Goal: Task Accomplishment & Management: Complete application form

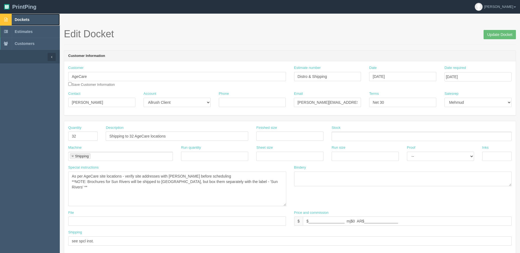
click at [23, 18] on span "Dockets" at bounding box center [22, 19] width 15 height 4
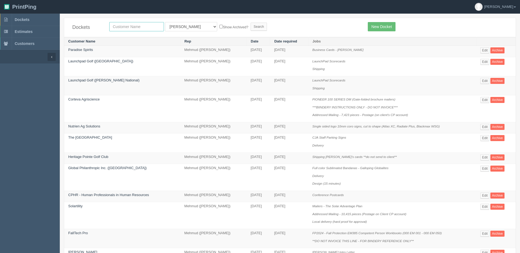
click at [128, 26] on input "text" at bounding box center [136, 26] width 55 height 9
type input "lovingly"
click at [251, 23] on input "Search" at bounding box center [259, 27] width 16 height 8
click at [23, 18] on span "Dockets" at bounding box center [22, 19] width 15 height 4
click at [37, 19] on link "Dockets" at bounding box center [30, 20] width 60 height 12
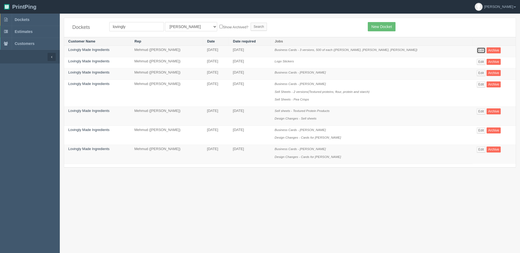
click at [478, 50] on link "Edit" at bounding box center [481, 50] width 9 height 6
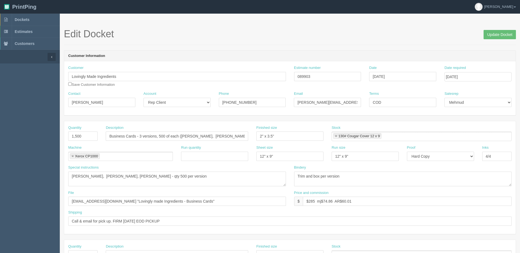
click at [146, 46] on form "Edit Docket Update Docket Customer Information Customer Lovingly Made Ingredien…" at bounding box center [290, 257] width 452 height 457
click at [29, 21] on span "Dockets" at bounding box center [22, 19] width 15 height 4
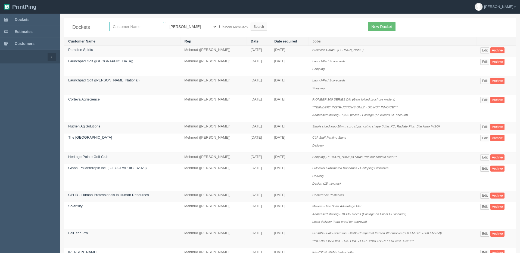
click at [135, 26] on input "text" at bounding box center [136, 26] width 55 height 9
type input "fall"
click at [251, 23] on input "Search" at bounding box center [259, 27] width 16 height 8
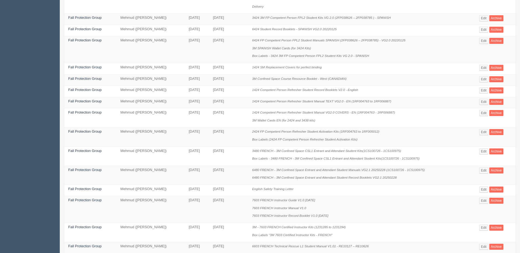
scroll to position [250, 0]
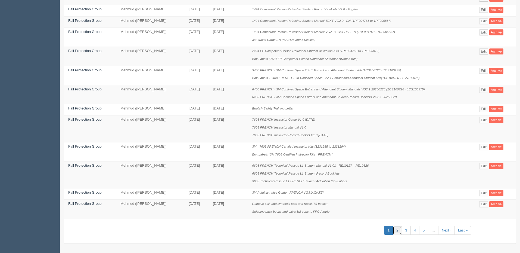
click at [398, 229] on link "2" at bounding box center [397, 230] width 9 height 9
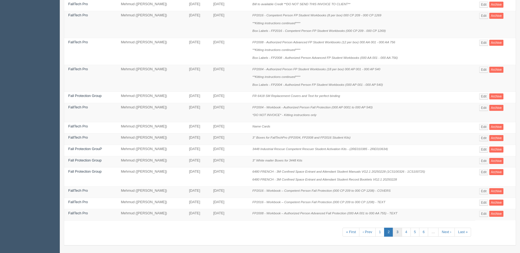
scroll to position [242, 0]
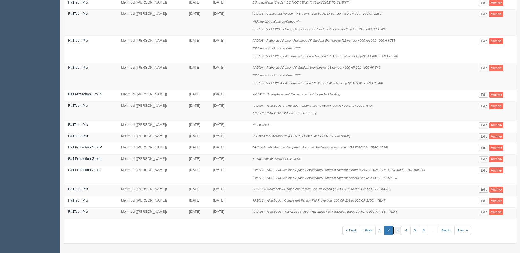
click at [398, 229] on link "3" at bounding box center [397, 230] width 9 height 9
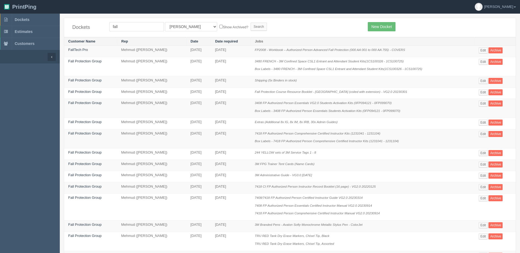
scroll to position [226, 0]
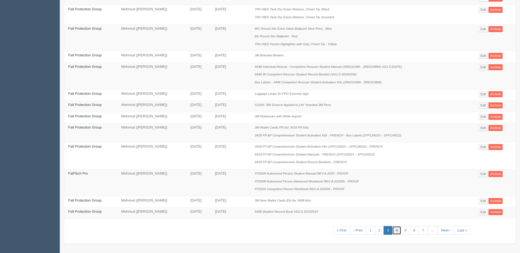
click at [396, 232] on link "4" at bounding box center [396, 230] width 9 height 9
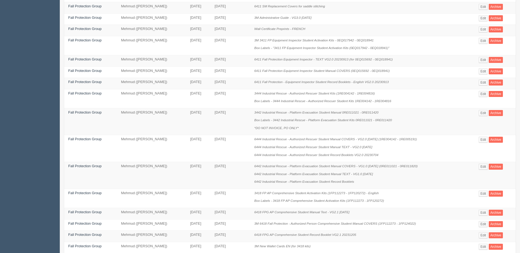
scroll to position [203, 0]
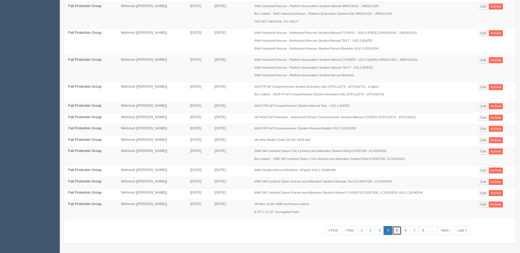
click at [396, 228] on link "5" at bounding box center [396, 230] width 9 height 9
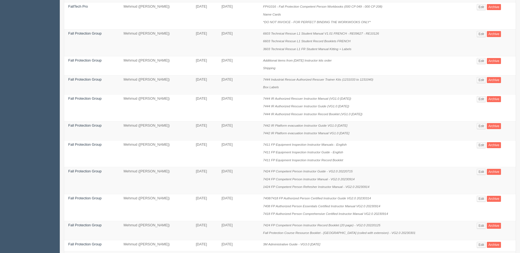
scroll to position [272, 0]
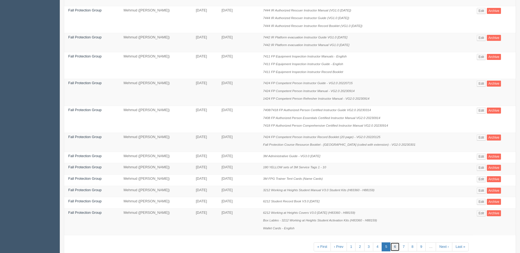
click at [390, 245] on link "6" at bounding box center [394, 246] width 9 height 9
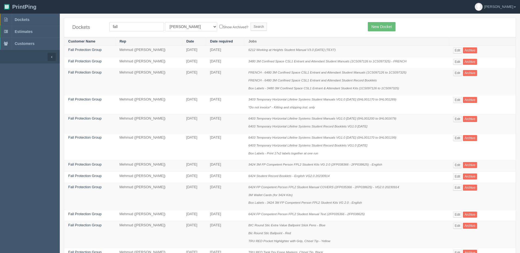
scroll to position [211, 0]
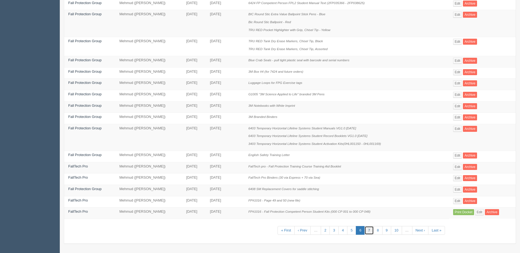
click at [371, 231] on link "7" at bounding box center [369, 230] width 9 height 9
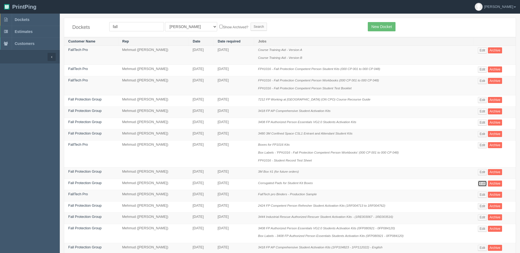
click at [483, 184] on link "Edit" at bounding box center [482, 183] width 9 height 6
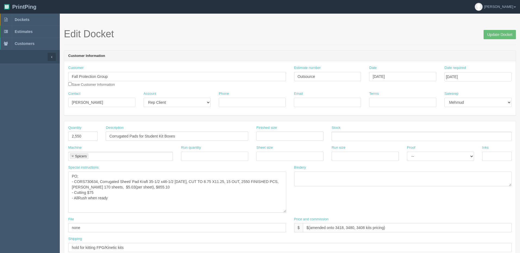
drag, startPoint x: 285, startPoint y: 183, endPoint x: 285, endPoint y: 210, distance: 26.6
click at [285, 210] on textarea "PO; - CORS730634, Corrugated Sheet/ Pad Kraft 35-1/2 x46-1/2 51BC, CUT TO 8.75 …" at bounding box center [177, 191] width 218 height 41
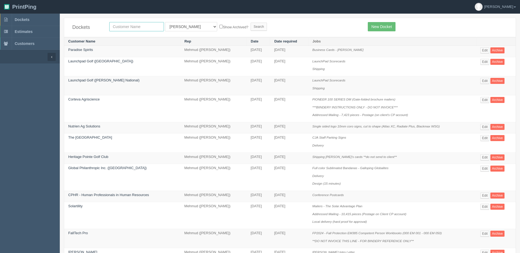
drag, startPoint x: 144, startPoint y: 27, endPoint x: 148, endPoint y: 31, distance: 5.7
click at [144, 27] on input "text" at bounding box center [136, 26] width 55 height 9
click at [452, 57] on td "LaunchPad Scorecards Shipping" at bounding box center [392, 66] width 168 height 19
click at [145, 27] on input "text" at bounding box center [136, 26] width 55 height 9
type input "fall"
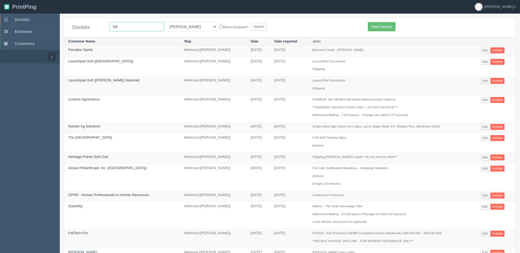
click at [251, 23] on input "Search" at bounding box center [259, 27] width 16 height 8
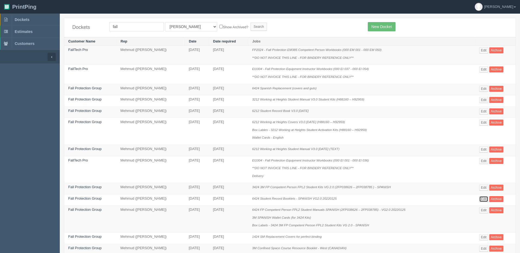
click at [483, 198] on link "Edit" at bounding box center [483, 199] width 9 height 6
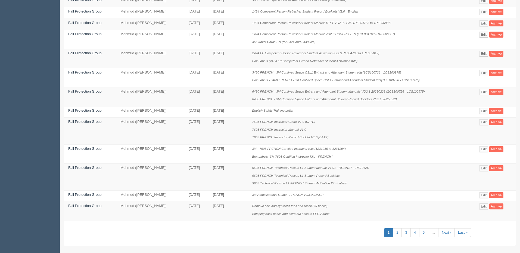
scroll to position [250, 0]
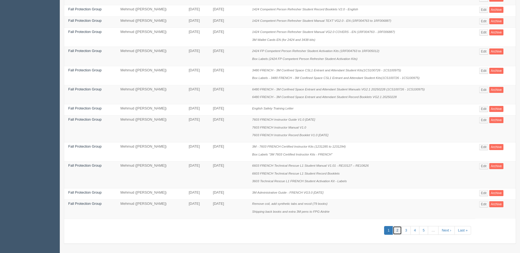
click at [401, 229] on link "2" at bounding box center [397, 230] width 9 height 9
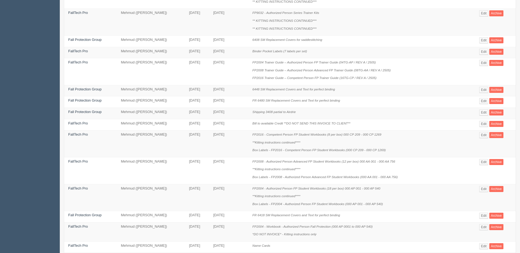
scroll to position [242, 0]
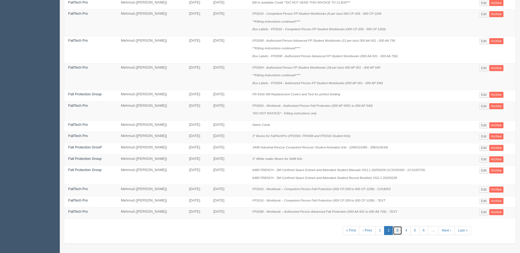
click at [396, 231] on link "3" at bounding box center [397, 230] width 9 height 9
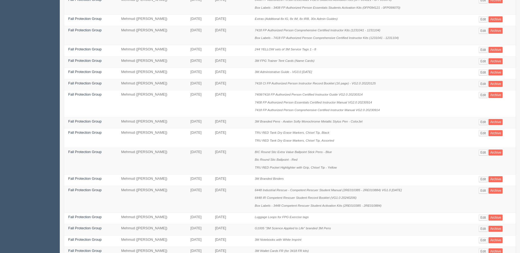
scroll to position [226, 0]
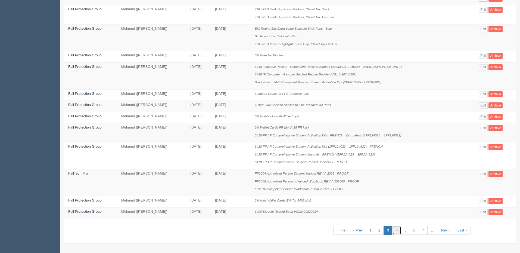
click at [398, 229] on link "4" at bounding box center [396, 230] width 9 height 9
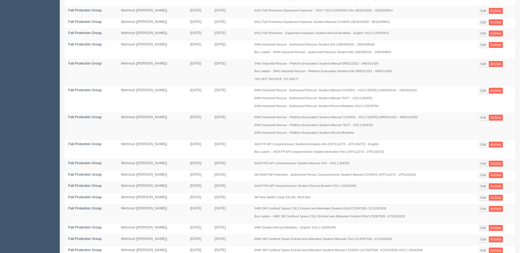
scroll to position [203, 0]
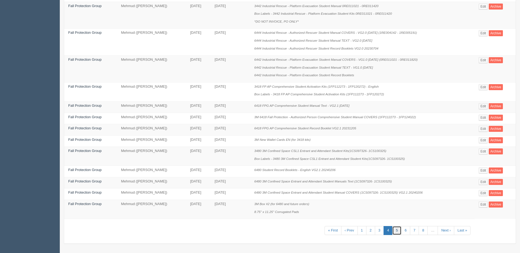
click at [397, 229] on link "5" at bounding box center [396, 230] width 9 height 9
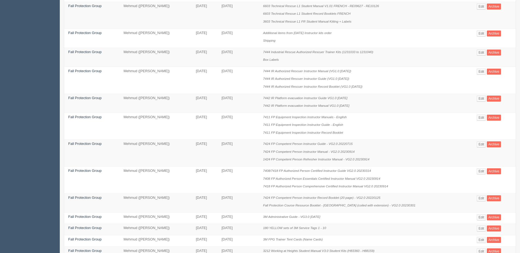
scroll to position [288, 0]
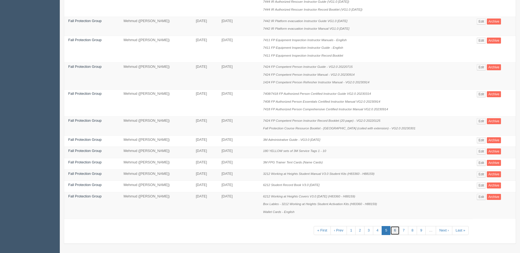
click at [393, 230] on link "6" at bounding box center [394, 230] width 9 height 9
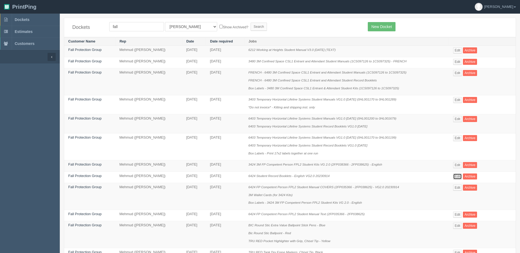
click at [456, 176] on link "Edit" at bounding box center [457, 176] width 9 height 6
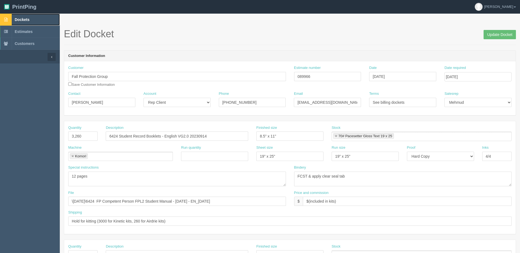
click at [23, 20] on span "Dockets" at bounding box center [22, 19] width 15 height 4
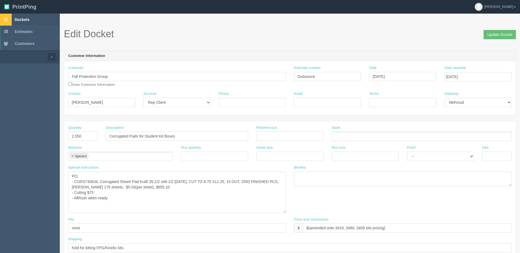
click at [24, 19] on span "Dockets" at bounding box center [22, 19] width 15 height 4
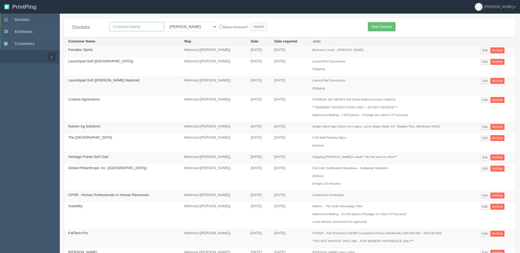
click at [124, 27] on input "text" at bounding box center [136, 26] width 55 height 9
type input "fall"
click at [251, 23] on input "Search" at bounding box center [259, 27] width 16 height 8
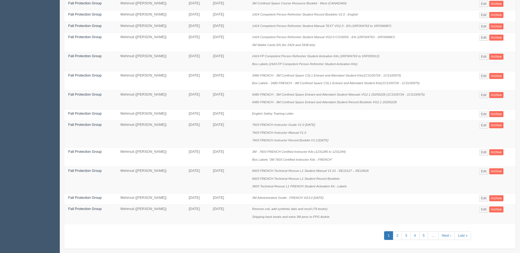
scroll to position [245, 0]
click at [402, 235] on link "2" at bounding box center [397, 235] width 9 height 9
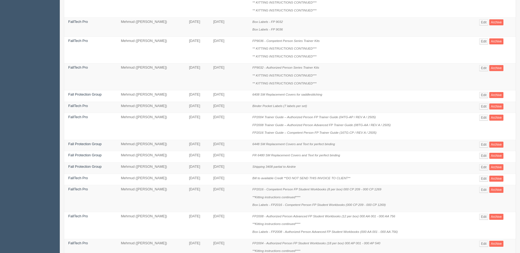
scroll to position [242, 0]
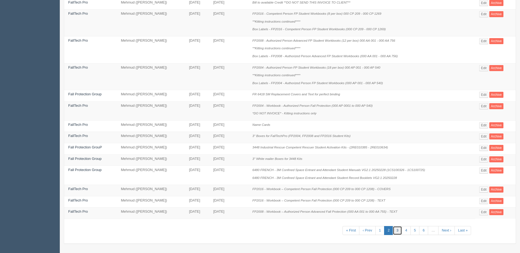
click at [396, 230] on link "3" at bounding box center [397, 230] width 9 height 9
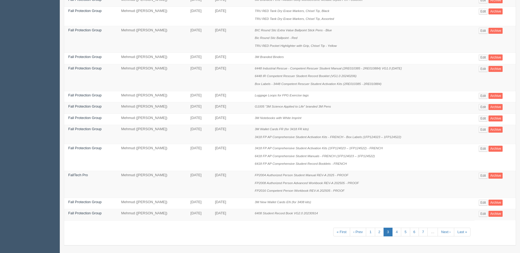
scroll to position [226, 0]
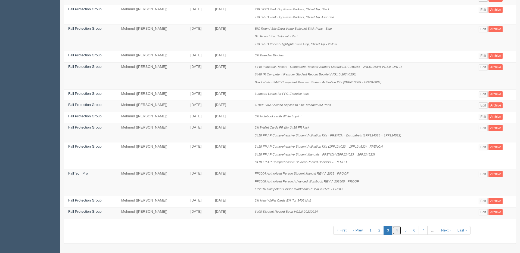
click at [396, 230] on link "4" at bounding box center [396, 230] width 9 height 9
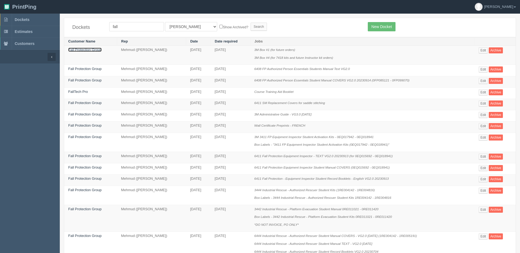
click at [93, 49] on link "Fall Protection Group" at bounding box center [84, 50] width 33 height 4
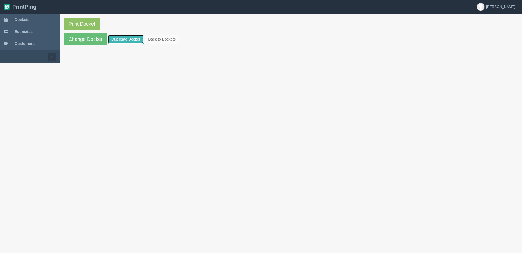
click at [124, 35] on link "Duplicate Docket" at bounding box center [126, 39] width 36 height 9
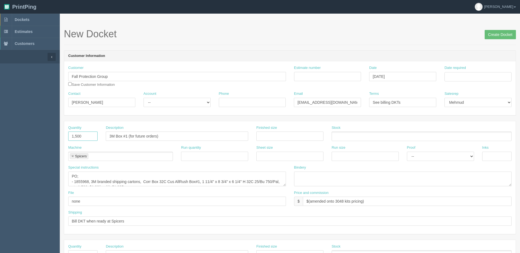
drag, startPoint x: 87, startPoint y: 136, endPoint x: 18, endPoint y: 134, distance: 69.3
click at [18, 134] on section "Dockets Estimates Customers" at bounding box center [260, 254] width 520 height 480
type input "200"
click at [126, 137] on input "3M Box #1 (for future orders)" at bounding box center [177, 135] width 142 height 9
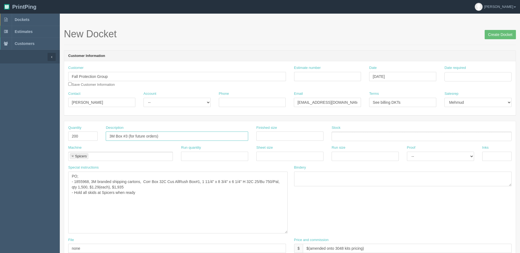
drag, startPoint x: 285, startPoint y: 184, endPoint x: 287, endPoint y: 231, distance: 47.1
click at [287, 231] on textarea "PO; - 1855968, 3M branded shipping cartons, Corr Box 32C Cus AllRush Box#1, 1 1…" at bounding box center [177, 202] width 219 height 62
type input "3M Box #3 (for future orders)"
drag, startPoint x: 82, startPoint y: 180, endPoint x: 115, endPoint y: 191, distance: 34.7
click at [82, 180] on textarea "PO; - 1855968, 3M branded shipping cartons, Corr Box 32C Cus AllRush Box#1, 1 1…" at bounding box center [177, 202] width 219 height 62
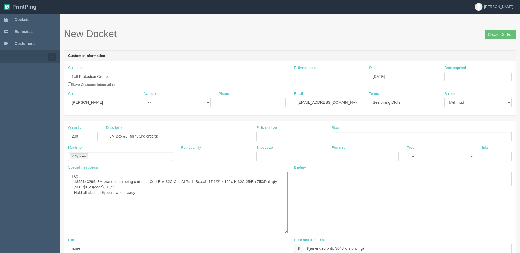
click at [140, 188] on textarea "PO; - 1855968, 3M branded shipping cartons, Corr Box 32C Cus AllRush Box#1, 1 1…" at bounding box center [177, 202] width 219 height 62
drag, startPoint x: 75, startPoint y: 181, endPoint x: 135, endPoint y: 185, distance: 60.5
click at [135, 185] on textarea "PO; - 1855968, 3M branded shipping cartons, Corr Box 32C Cus AllRush Box#1, 1 1…" at bounding box center [177, 202] width 219 height 62
paste textarea "Spicers Code: 1855143295 Box Size: 17 ½ x 12 x 4 1/4 Box Number: 3"
click at [133, 180] on textarea "PO; - 1855968, 3M branded shipping cartons, Corr Box 32C Cus AllRush Box#1, 1 1…" at bounding box center [177, 202] width 219 height 62
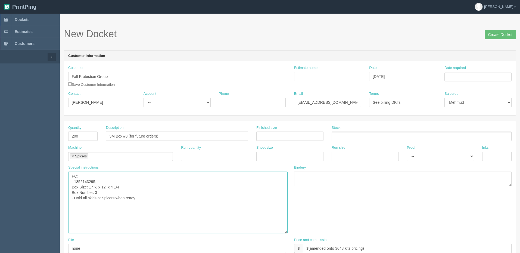
click at [108, 183] on textarea "PO; - 1855968, 3M branded shipping cartons, Corr Box 32C Cus AllRush Box#1, 1 1…" at bounding box center [177, 202] width 219 height 62
click at [132, 186] on textarea "PO; - 1855968, 3M branded shipping cartons, Corr Box 32C Cus AllRush Box#1, 1 1…" at bounding box center [177, 202] width 219 height 62
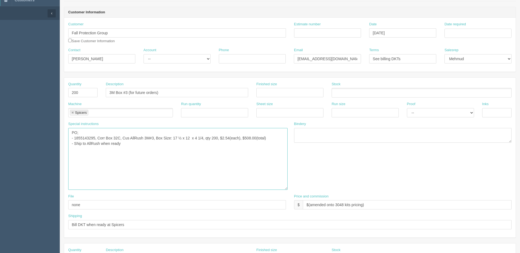
scroll to position [82, 0]
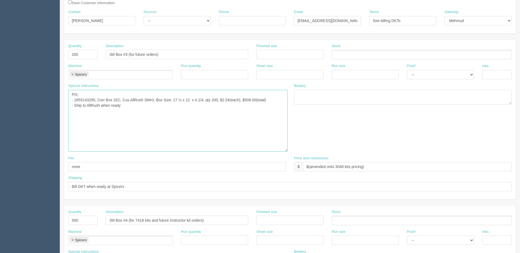
type textarea "PO; - 1855143295, Corr Box 32C, Cus AllRush 3M#3, Box Size: 17 ½ x 12 x 4 1/4, …"
drag, startPoint x: 338, startPoint y: 166, endPoint x: 366, endPoint y: 177, distance: 30.6
click at [340, 165] on input "$(amended onto 3048 kits pricing)" at bounding box center [407, 166] width 209 height 9
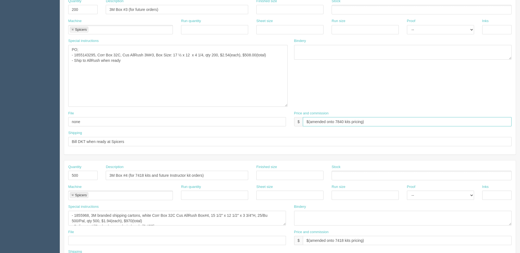
scroll to position [163, 0]
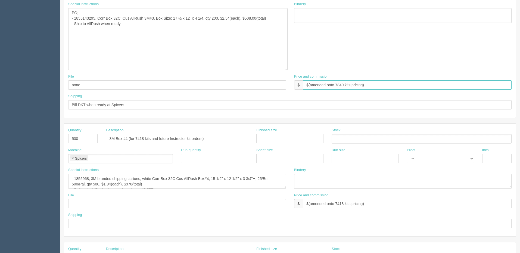
type input "$(amended onto 7840 kits pricing)"
drag, startPoint x: 223, startPoint y: 138, endPoint x: 69, endPoint y: 139, distance: 153.9
click at [69, 138] on div "Quantity 500 Description 3M Box #4 (for 7418 kits and future Instructor kit ord…" at bounding box center [290, 137] width 452 height 20
drag, startPoint x: 83, startPoint y: 139, endPoint x: 30, endPoint y: 136, distance: 53.1
click at [30, 136] on section "Dockets Estimates Customers" at bounding box center [260, 113] width 520 height 527
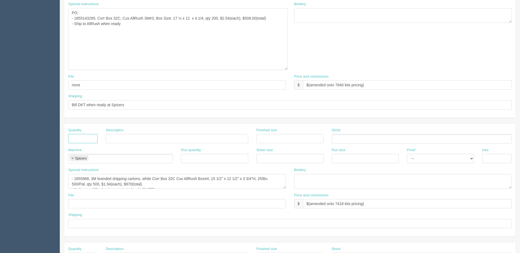
click at [72, 157] on link at bounding box center [72, 159] width 3 height 4
drag, startPoint x: 74, startPoint y: 176, endPoint x: 356, endPoint y: 231, distance: 287.9
click at [356, 231] on div "Quantity Description Finished size Stock Machine Run quantity Sheet size Run si…" at bounding box center [290, 179] width 452 height 113
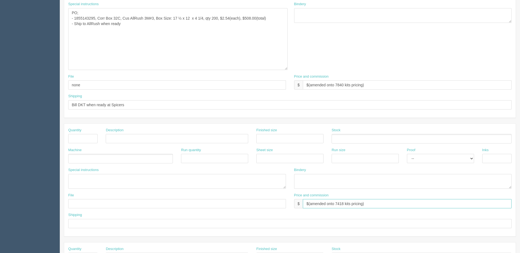
drag, startPoint x: 379, startPoint y: 203, endPoint x: 171, endPoint y: 201, distance: 208.0
click at [172, 202] on div "File Price and commission $ $(amended onto 7418 kits pricing)" at bounding box center [290, 202] width 452 height 20
drag, startPoint x: 147, startPoint y: 104, endPoint x: 0, endPoint y: 110, distance: 146.9
click at [0, 110] on section "Dockets Estimates Customers" at bounding box center [260, 113] width 520 height 527
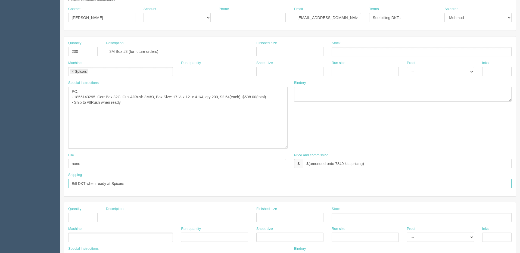
scroll to position [82, 0]
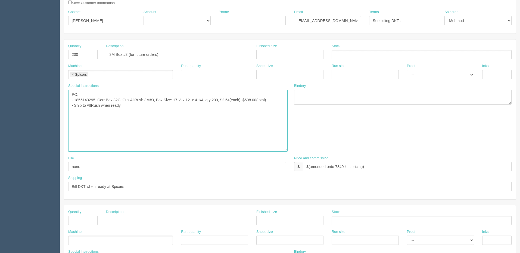
click at [132, 105] on textarea "PO; - 1855968, 3M branded shipping cartons, Corr Box 32C Cus AllRush Box#1, 1 1…" at bounding box center [177, 121] width 219 height 62
click at [101, 105] on textarea "PO; - 1855968, 3M branded shipping cartons, Corr Box 32C Cus AllRush Box#1, 1 1…" at bounding box center [177, 121] width 219 height 62
click at [82, 103] on textarea "PO; - 1855968, 3M branded shipping cartons, Corr Box 32C Cus AllRush Box#1, 1 1…" at bounding box center [177, 121] width 219 height 62
drag, startPoint x: 113, startPoint y: 105, endPoint x: 123, endPoint y: 111, distance: 12.1
click at [114, 105] on textarea "PO; - 1855968, 3M branded shipping cartons, Corr Box 32C Cus AllRush Box#1, 1 1…" at bounding box center [177, 121] width 219 height 62
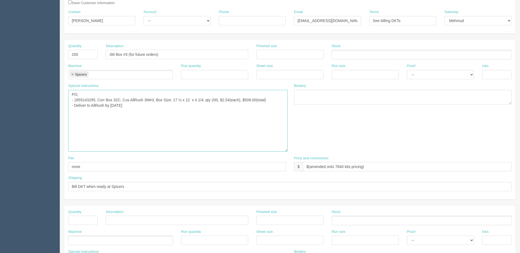
click at [162, 110] on textarea "PO; - 1855968, 3M branded shipping cartons, Corr Box 32C Cus AllRush Box#1, 1 1…" at bounding box center [177, 121] width 219 height 62
type textarea "PO; - 1855143295, Corr Box 32C, Cus AllRush 3M#3, Box Size: 17 ½ x 12 x 4 1/4, …"
drag, startPoint x: 152, startPoint y: 186, endPoint x: 25, endPoint y: 186, distance: 127.2
click at [25, 186] on section "Dockets Estimates Customers" at bounding box center [260, 195] width 520 height 527
type input "Hold for kitting"
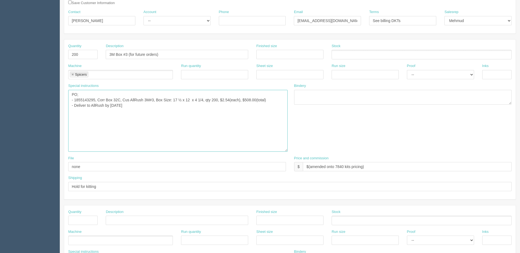
click at [190, 110] on textarea "PO; - 1855968, 3M branded shipping cartons, Corr Box 32C Cus AllRush Box#1, 1 1…" at bounding box center [177, 121] width 219 height 62
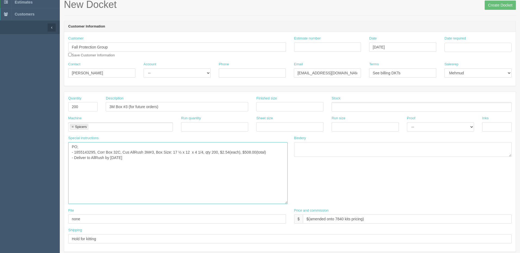
scroll to position [27, 0]
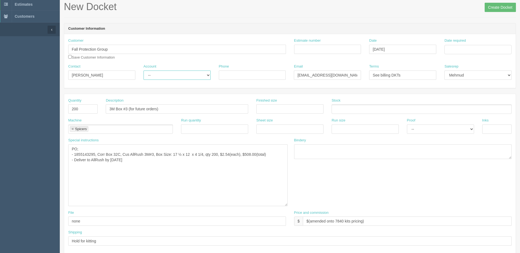
drag, startPoint x: 161, startPoint y: 74, endPoint x: 161, endPoint y: 79, distance: 4.7
click at [161, 74] on select "-- Existing Client Allrush Client Rep Client" at bounding box center [177, 74] width 67 height 9
select select "Rep Client"
click at [144, 70] on select "-- Existing Client Allrush Client Rep Client" at bounding box center [177, 74] width 67 height 9
click at [306, 50] on input "Estimate number" at bounding box center [327, 49] width 67 height 9
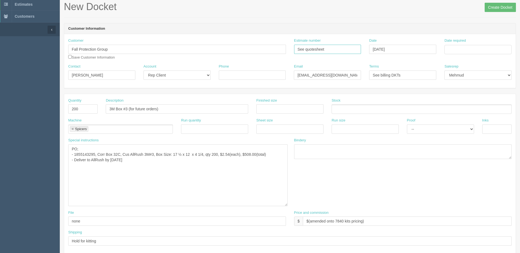
type input "See quotesheet"
click at [415, 47] on input "September 4, 2025" at bounding box center [402, 49] width 67 height 9
click at [410, 78] on td "5" at bounding box center [410, 78] width 7 height 8
type input "September 5, 2025"
click at [452, 50] on input "Date required" at bounding box center [477, 49] width 67 height 9
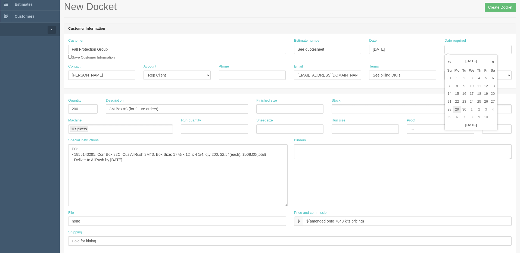
click at [455, 108] on td "29" at bounding box center [457, 109] width 8 height 8
type input "September 29, 2025"
click at [414, 33] on header "Customer Information" at bounding box center [290, 28] width 452 height 11
click at [494, 9] on input "Create Docket" at bounding box center [500, 7] width 31 height 9
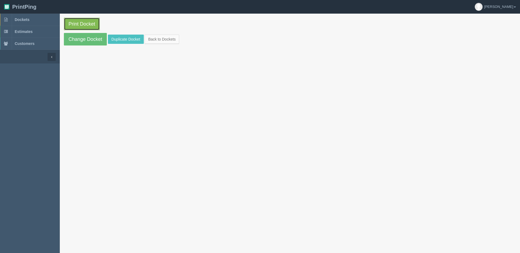
click at [87, 22] on link "Print Docket" at bounding box center [82, 24] width 36 height 13
drag, startPoint x: 33, startPoint y: 22, endPoint x: 38, endPoint y: 25, distance: 5.0
click at [33, 22] on link "Dockets" at bounding box center [30, 20] width 60 height 12
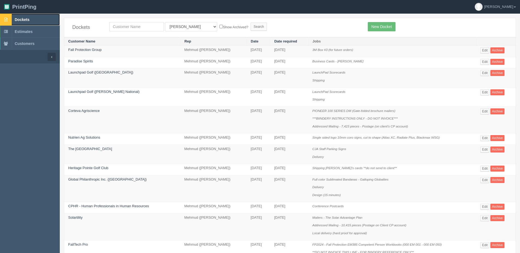
click at [32, 20] on link "Dockets" at bounding box center [30, 20] width 60 height 12
click at [126, 27] on input "text" at bounding box center [136, 26] width 55 height 9
type input "nutrien"
click at [251, 23] on input "Search" at bounding box center [259, 27] width 16 height 8
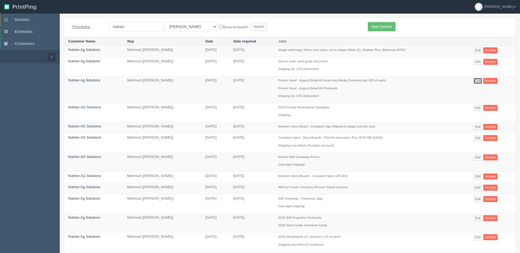
click at [478, 80] on link "Edit" at bounding box center [478, 81] width 9 height 6
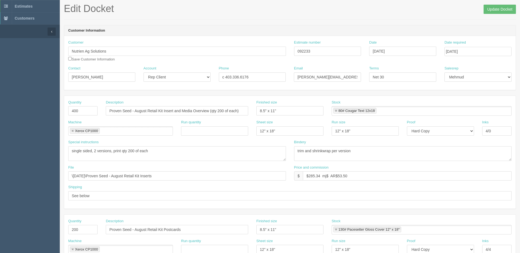
scroll to position [23, 0]
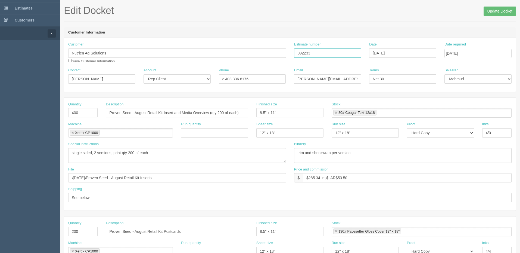
drag, startPoint x: 321, startPoint y: 52, endPoint x: 210, endPoint y: 53, distance: 111.5
click at [211, 52] on div "Customer Nutrien Ag Solutions Save Customer Information Estimate number 092233 …" at bounding box center [290, 55] width 452 height 26
click at [329, 175] on input "$285.34 mj$ AR$53.50" at bounding box center [407, 177] width 209 height 9
click at [350, 177] on input "$285.34 mj$ AR$53.50" at bounding box center [407, 177] width 209 height 9
paste input "53.50"
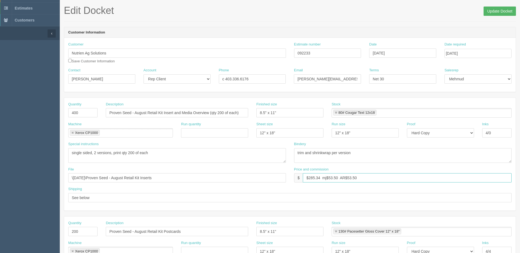
type input "$285.34 mj$53.50 AR$53.50"
click at [502, 10] on input "Update Docket" at bounding box center [500, 11] width 32 height 9
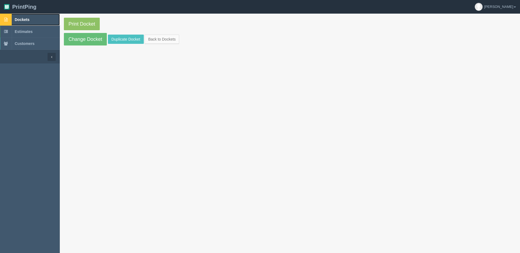
click at [39, 18] on link "Dockets" at bounding box center [30, 20] width 60 height 12
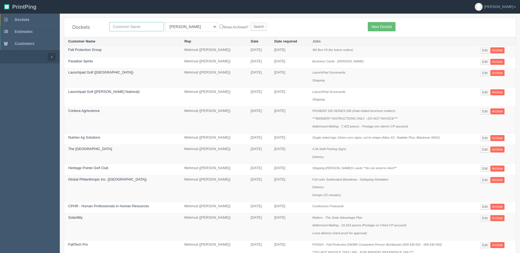
click at [131, 25] on input "text" at bounding box center [136, 26] width 55 height 9
type input "destiny"
click at [251, 23] on input "Search" at bounding box center [259, 27] width 16 height 8
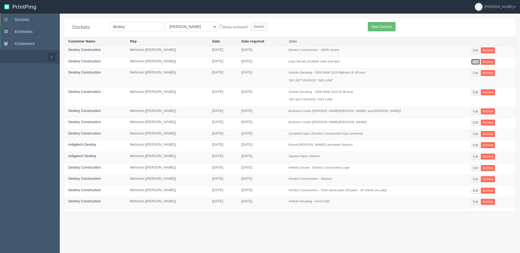
click at [474, 61] on link "Edit" at bounding box center [475, 62] width 9 height 6
click at [474, 73] on link "Edit" at bounding box center [475, 73] width 9 height 6
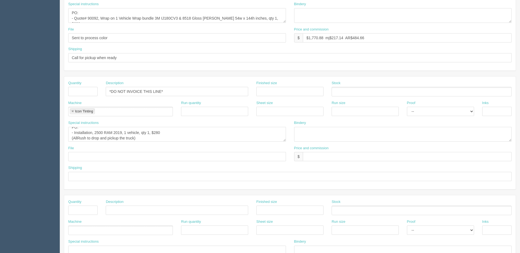
scroll to position [5, 0]
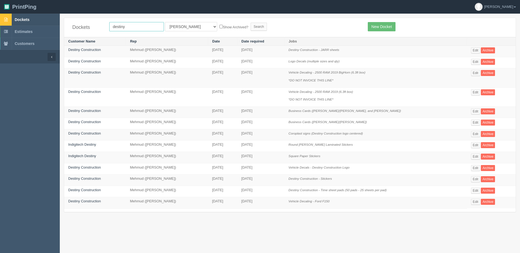
drag, startPoint x: 98, startPoint y: 25, endPoint x: 1, endPoint y: 19, distance: 97.8
click at [0, 20] on section "Dockets Estimates Customers" at bounding box center [260, 140] width 520 height 253
type input "bmp"
click at [251, 23] on input "Search" at bounding box center [259, 27] width 16 height 8
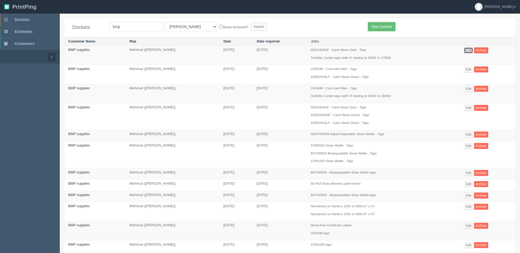
click at [471, 49] on link "Edit" at bounding box center [468, 50] width 9 height 6
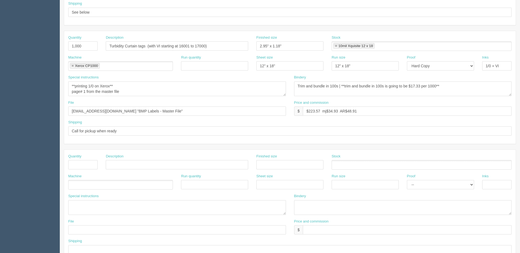
scroll to position [241, 0]
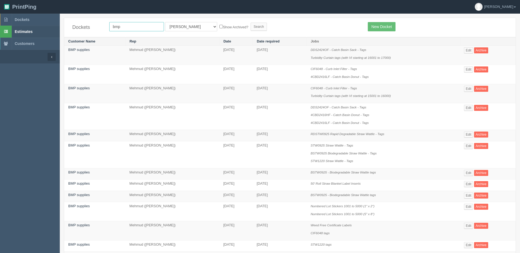
drag, startPoint x: 130, startPoint y: 26, endPoint x: 28, endPoint y: 26, distance: 102.7
type input "olymp"
click at [251, 23] on input "Search" at bounding box center [259, 27] width 16 height 8
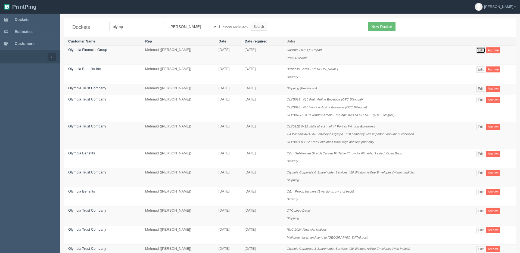
click at [481, 50] on link "Edit" at bounding box center [480, 50] width 9 height 6
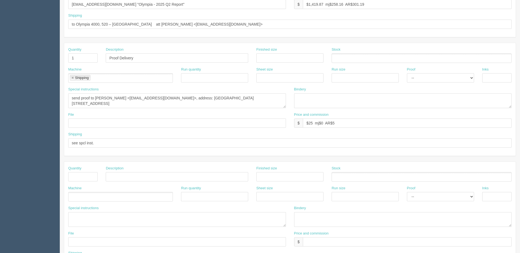
scroll to position [217, 0]
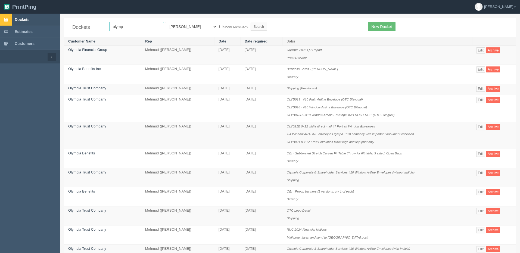
drag, startPoint x: 129, startPoint y: 25, endPoint x: 45, endPoint y: 25, distance: 84.8
type input "glenbow"
click at [251, 23] on input "Search" at bounding box center [259, 27] width 16 height 8
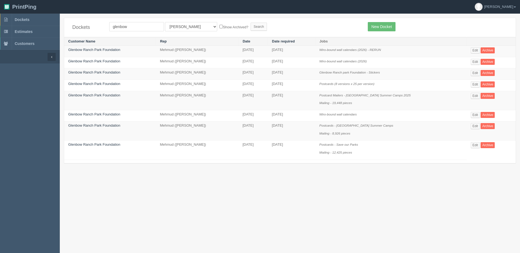
click at [473, 57] on td "Edit Archive" at bounding box center [491, 62] width 49 height 11
click at [474, 61] on link "Edit" at bounding box center [475, 62] width 9 height 6
click at [476, 50] on link "Edit" at bounding box center [475, 50] width 9 height 6
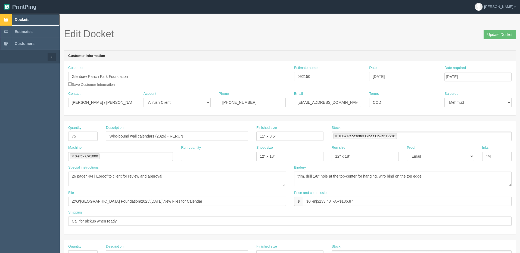
click at [26, 16] on link "Dockets" at bounding box center [30, 20] width 60 height 12
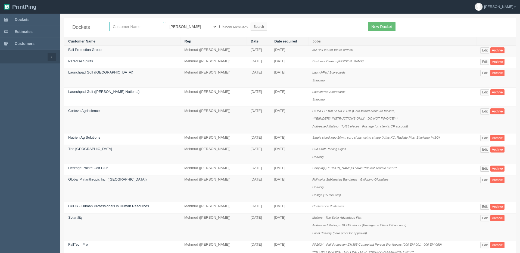
click at [129, 24] on input "text" at bounding box center [136, 26] width 55 height 9
type input "school"
click at [251, 23] on input "Search" at bounding box center [259, 27] width 16 height 8
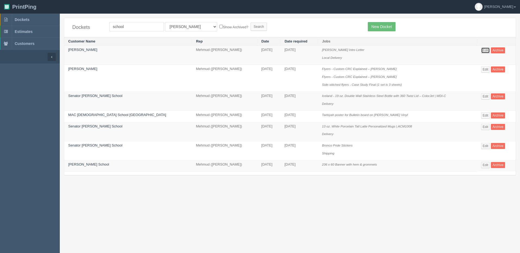
click at [482, 49] on link "Edit" at bounding box center [485, 50] width 9 height 6
click at [481, 67] on link "Edit" at bounding box center [485, 69] width 9 height 6
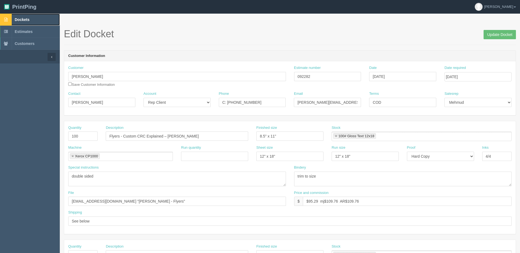
click at [23, 21] on span "Dockets" at bounding box center [22, 19] width 15 height 4
